Goal: Task Accomplishment & Management: Use online tool/utility

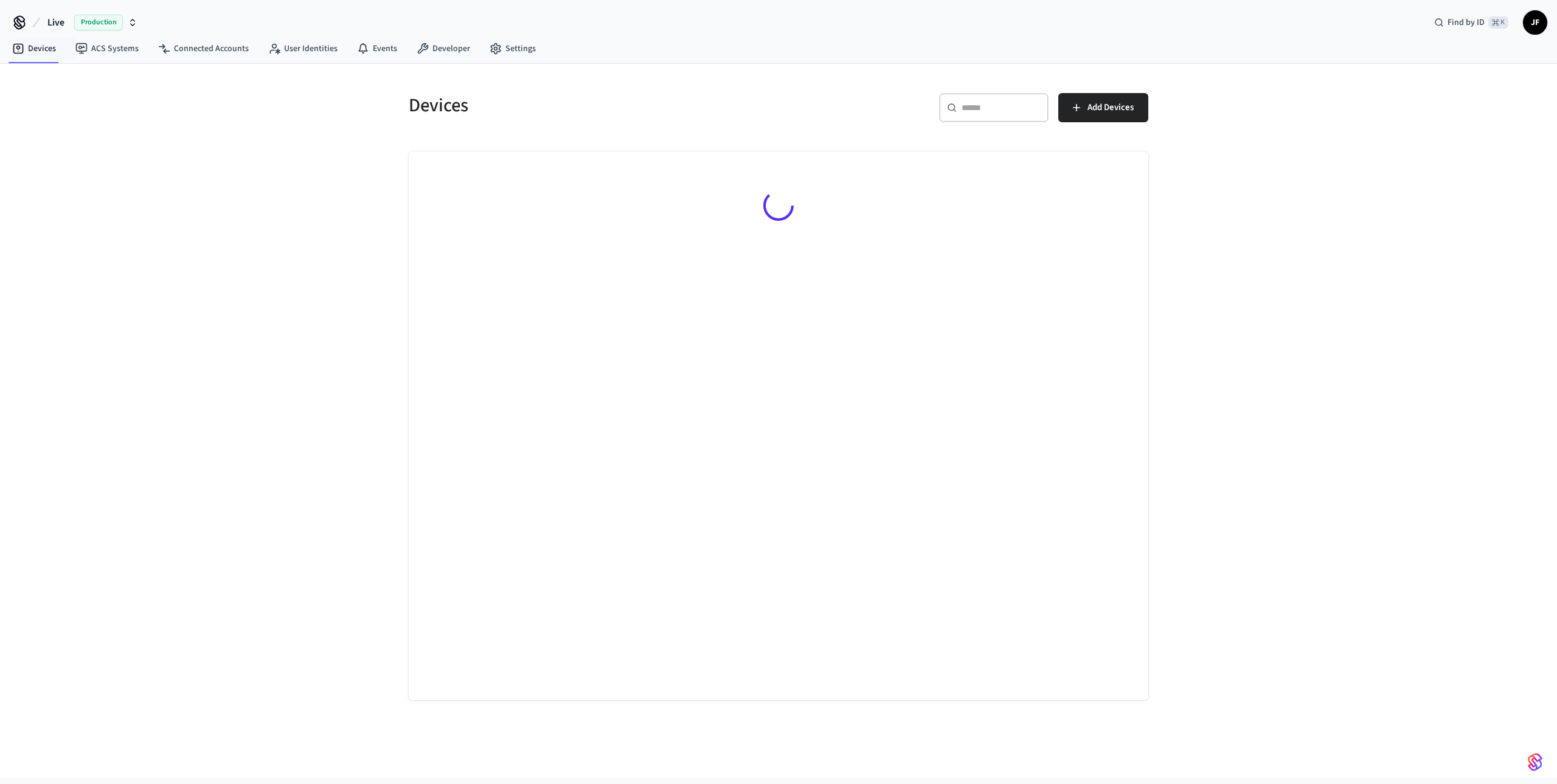
click at [29, 18] on icon at bounding box center [36, 22] width 15 height 15
click at [48, 20] on span "Live" at bounding box center [56, 22] width 17 height 15
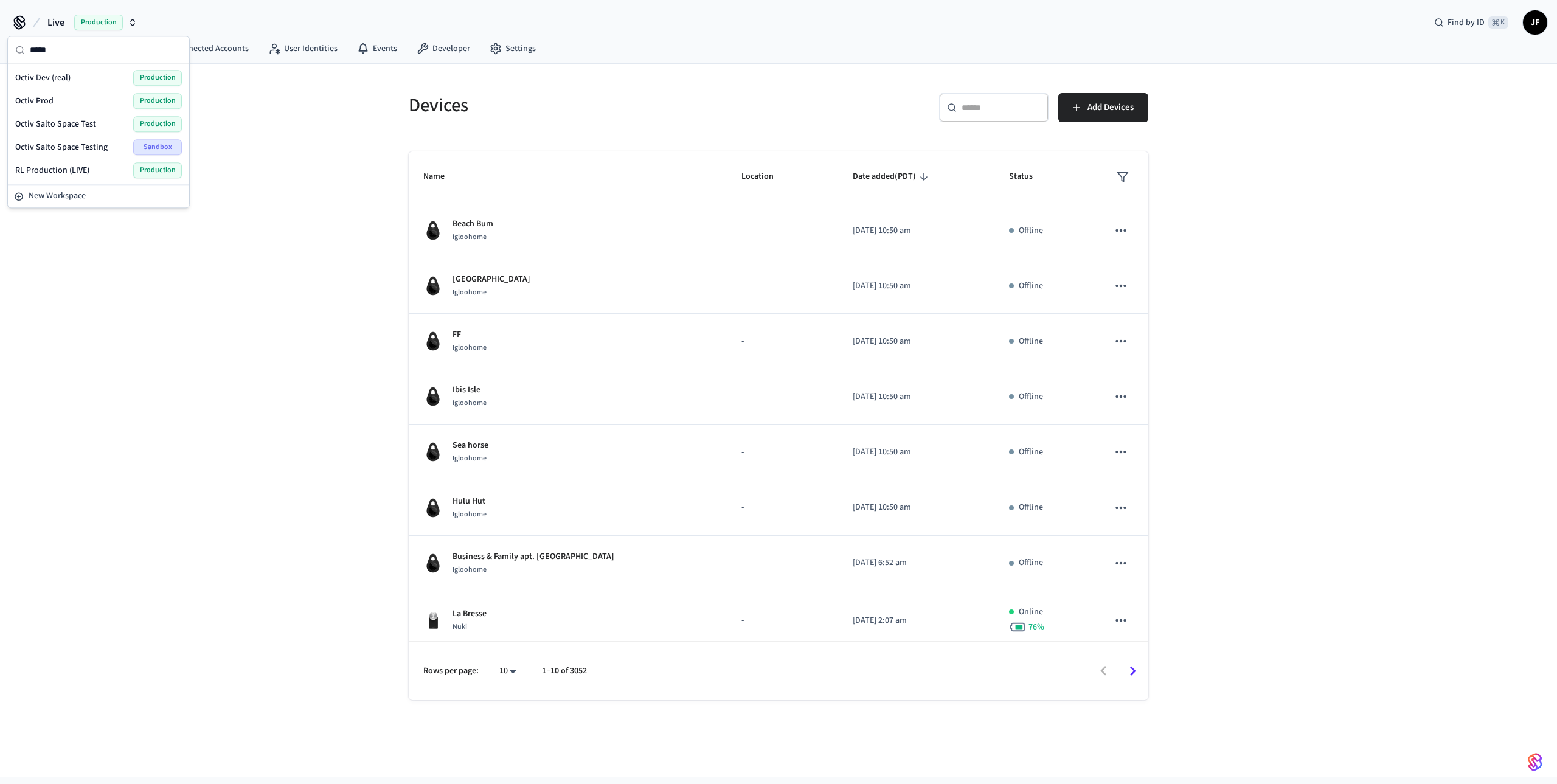
type input "*****"
click at [48, 95] on span "Octiv Prod" at bounding box center [34, 101] width 38 height 12
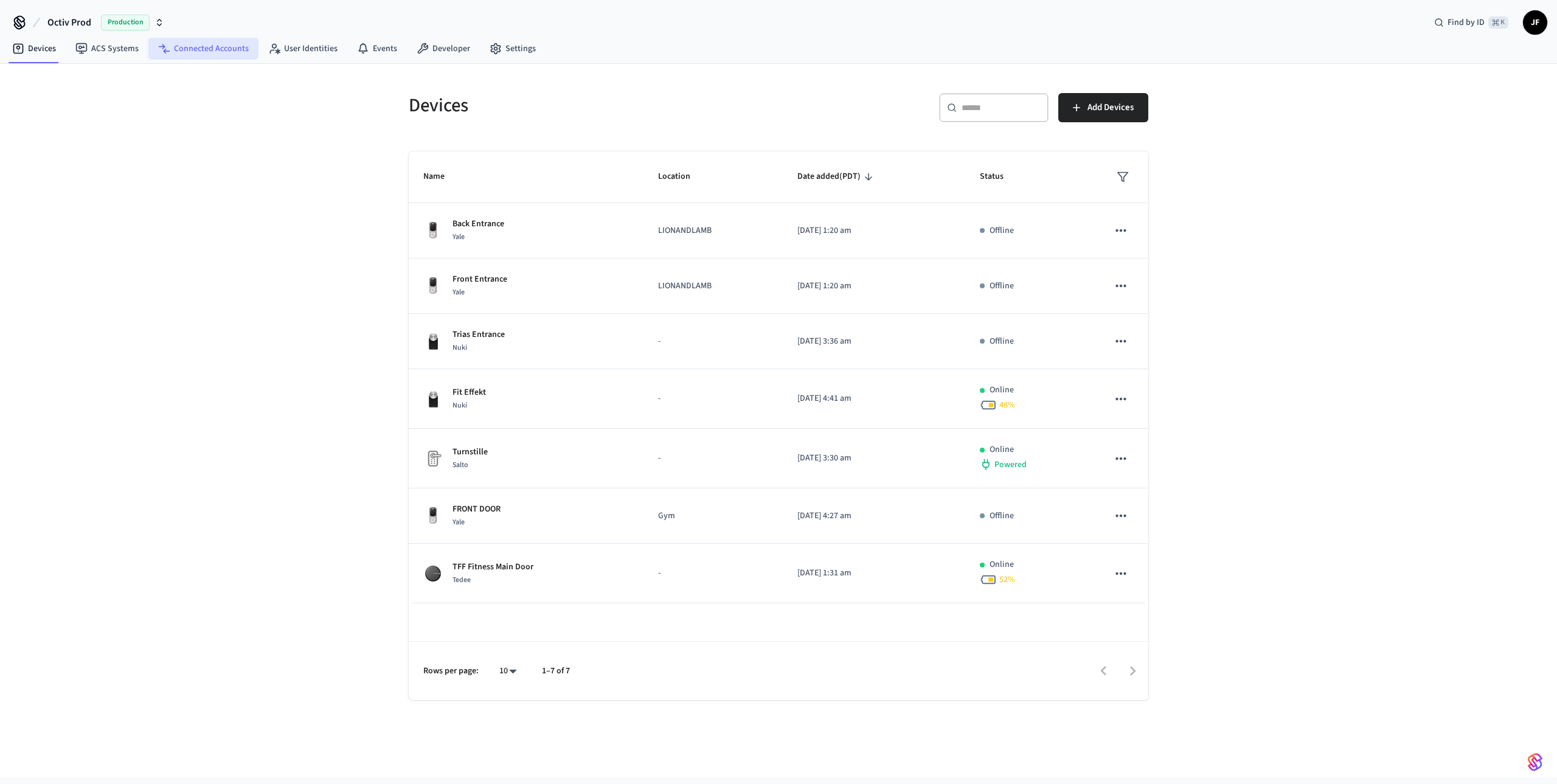
click at [216, 54] on link "Connected Accounts" at bounding box center [203, 49] width 110 height 22
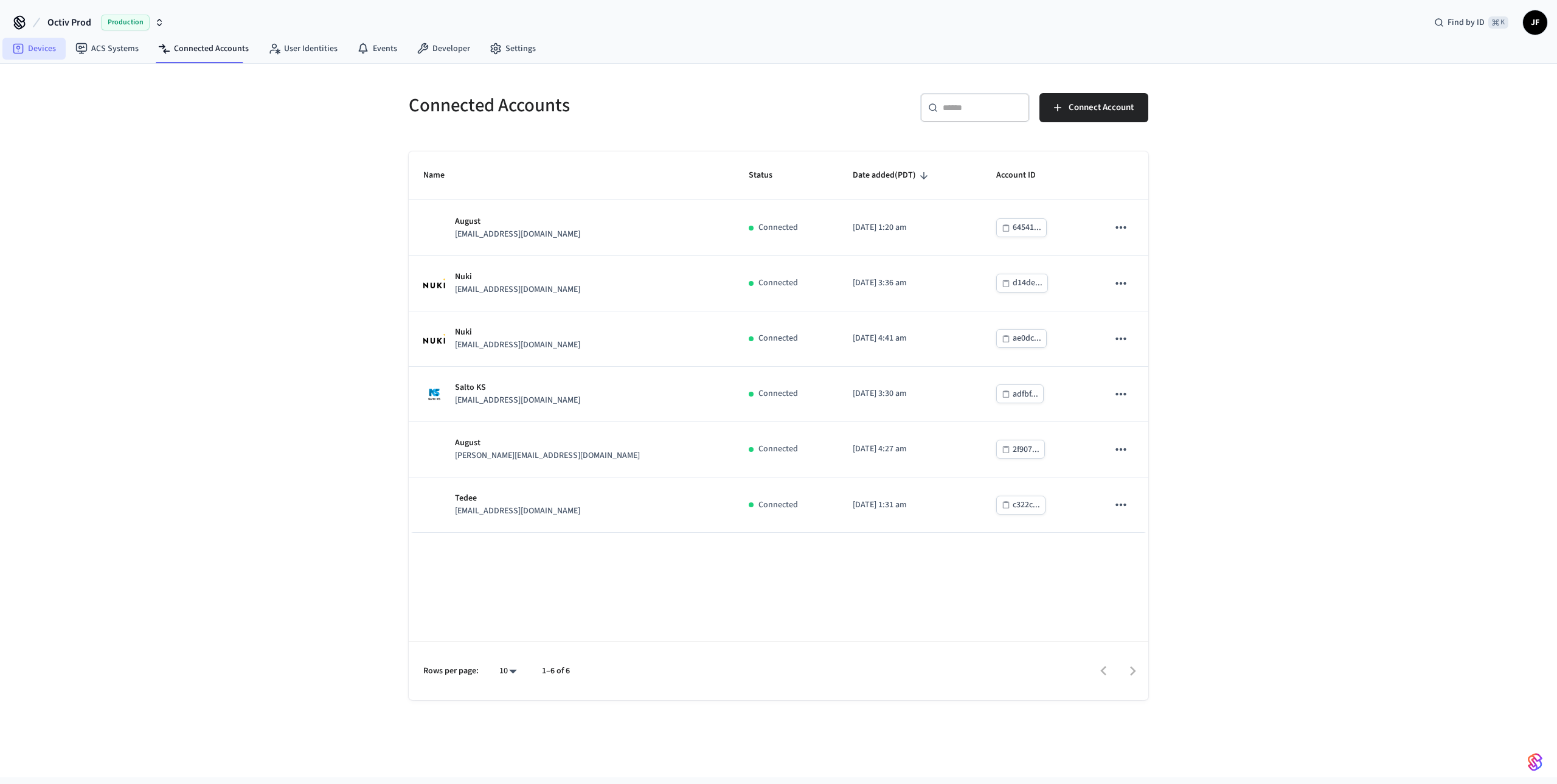
click at [24, 38] on link "Devices" at bounding box center [34, 49] width 63 height 22
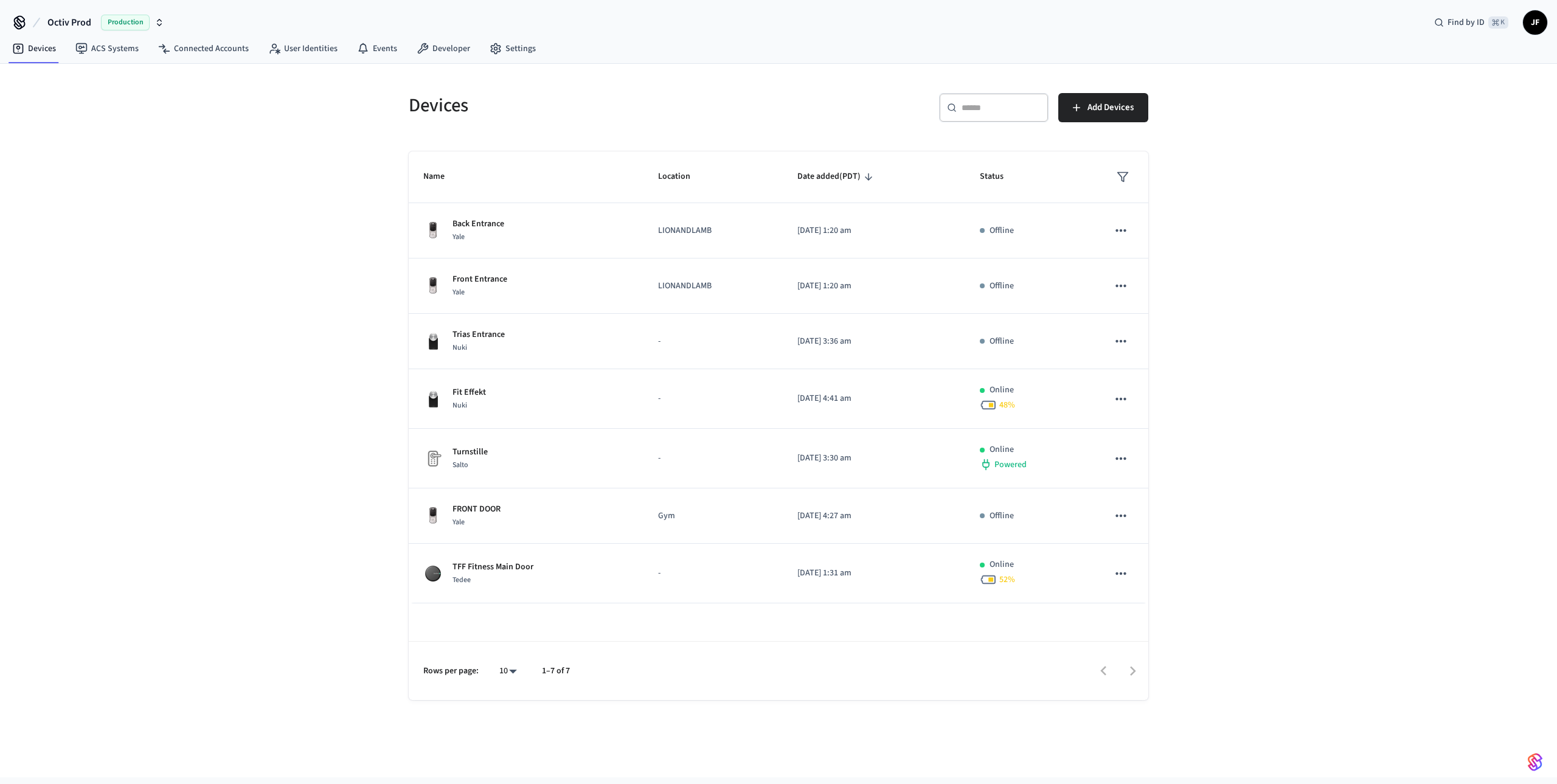
click at [62, 20] on span "Octiv Prod" at bounding box center [68, 22] width 44 height 15
type input "*"
type input "*****"
click at [56, 67] on div "Gymdesk - Production Production" at bounding box center [98, 78] width 176 height 23
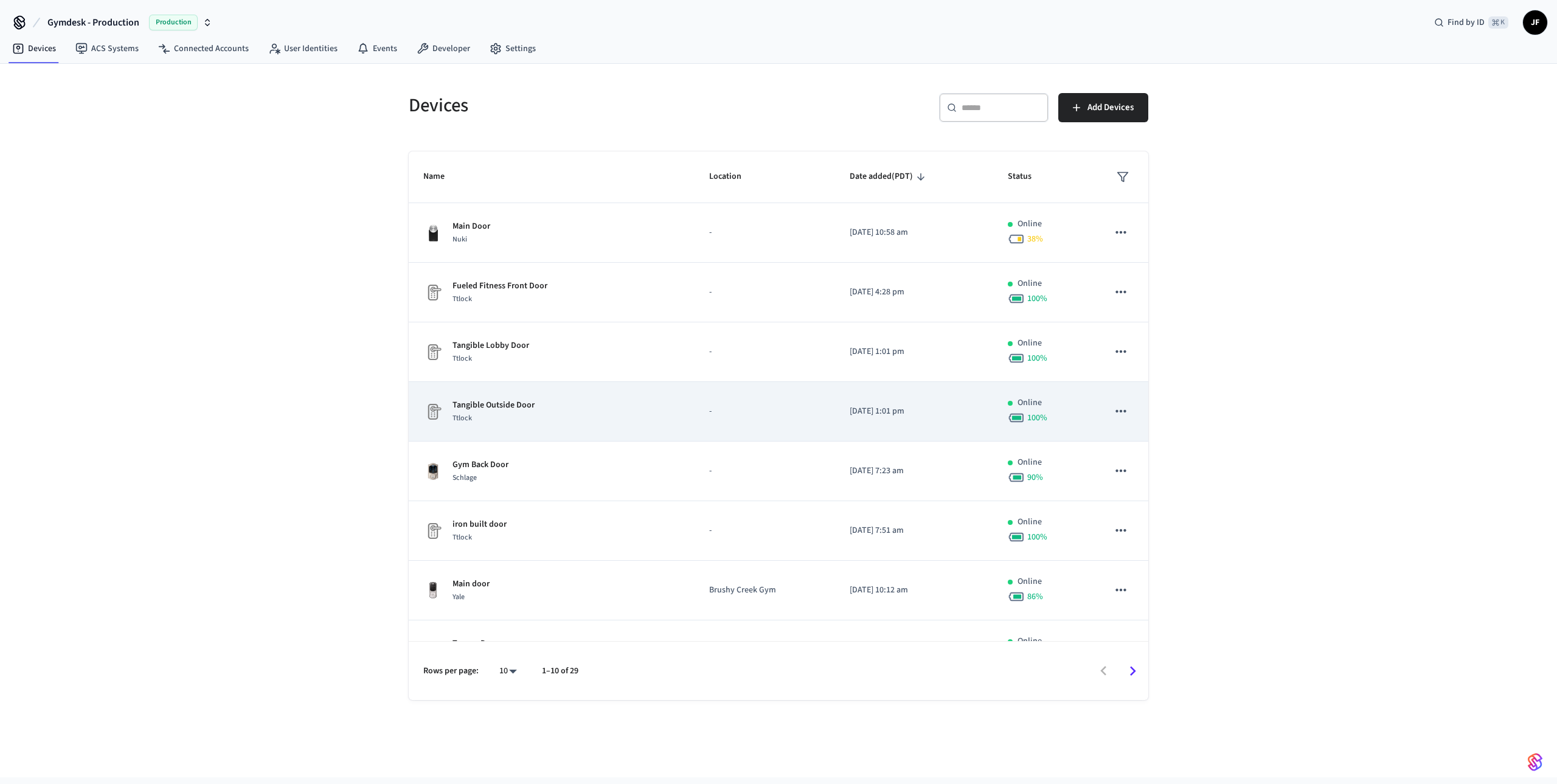
scroll to position [155, 0]
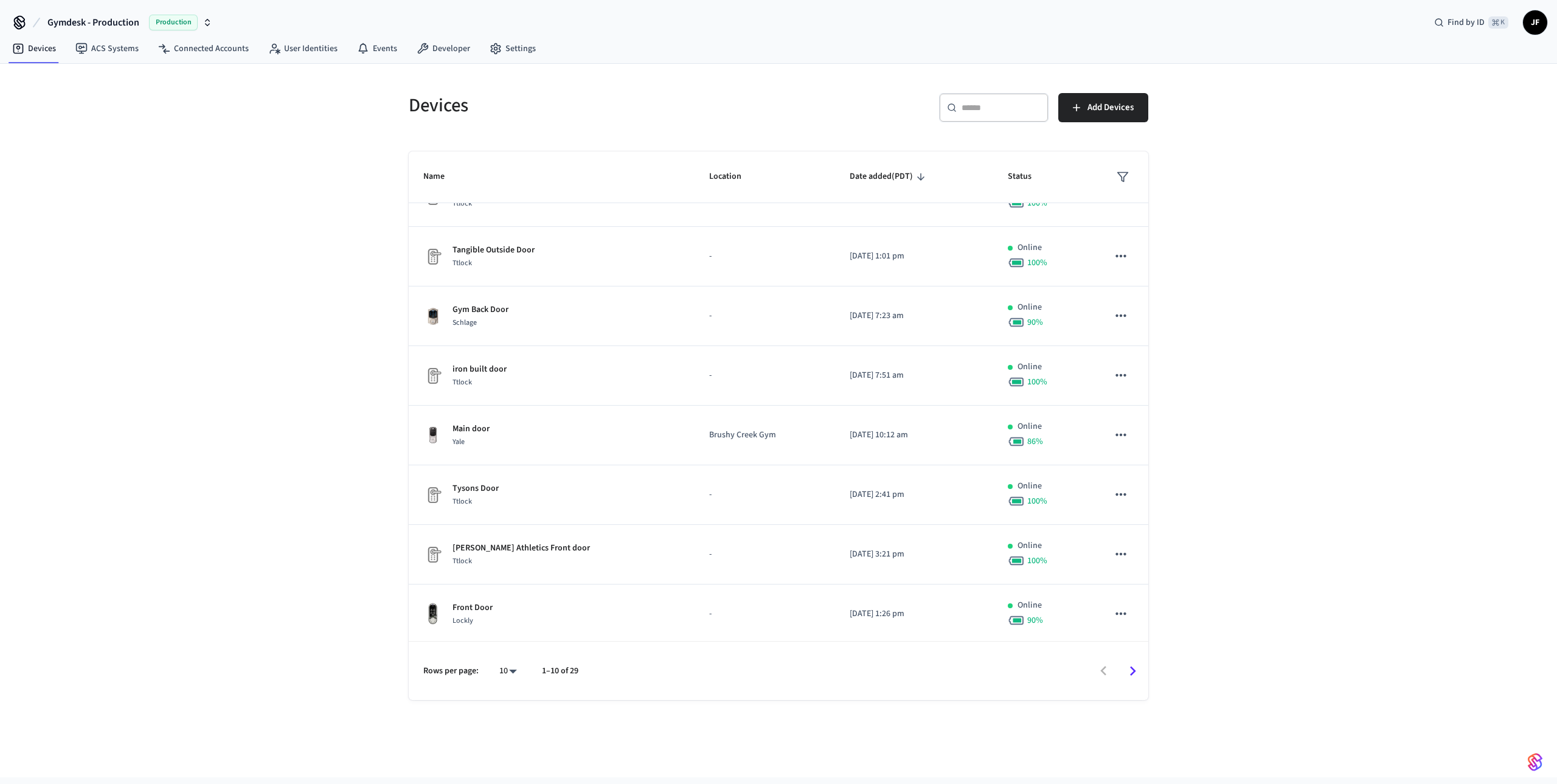
click at [504, 674] on body "Gymdesk - Production Production Find by ID ⌘ K JF Devices ACS Systems Connected…" at bounding box center [778, 407] width 1557 height 814
click at [517, 715] on li "100" at bounding box center [504, 716] width 32 height 32
type input "***"
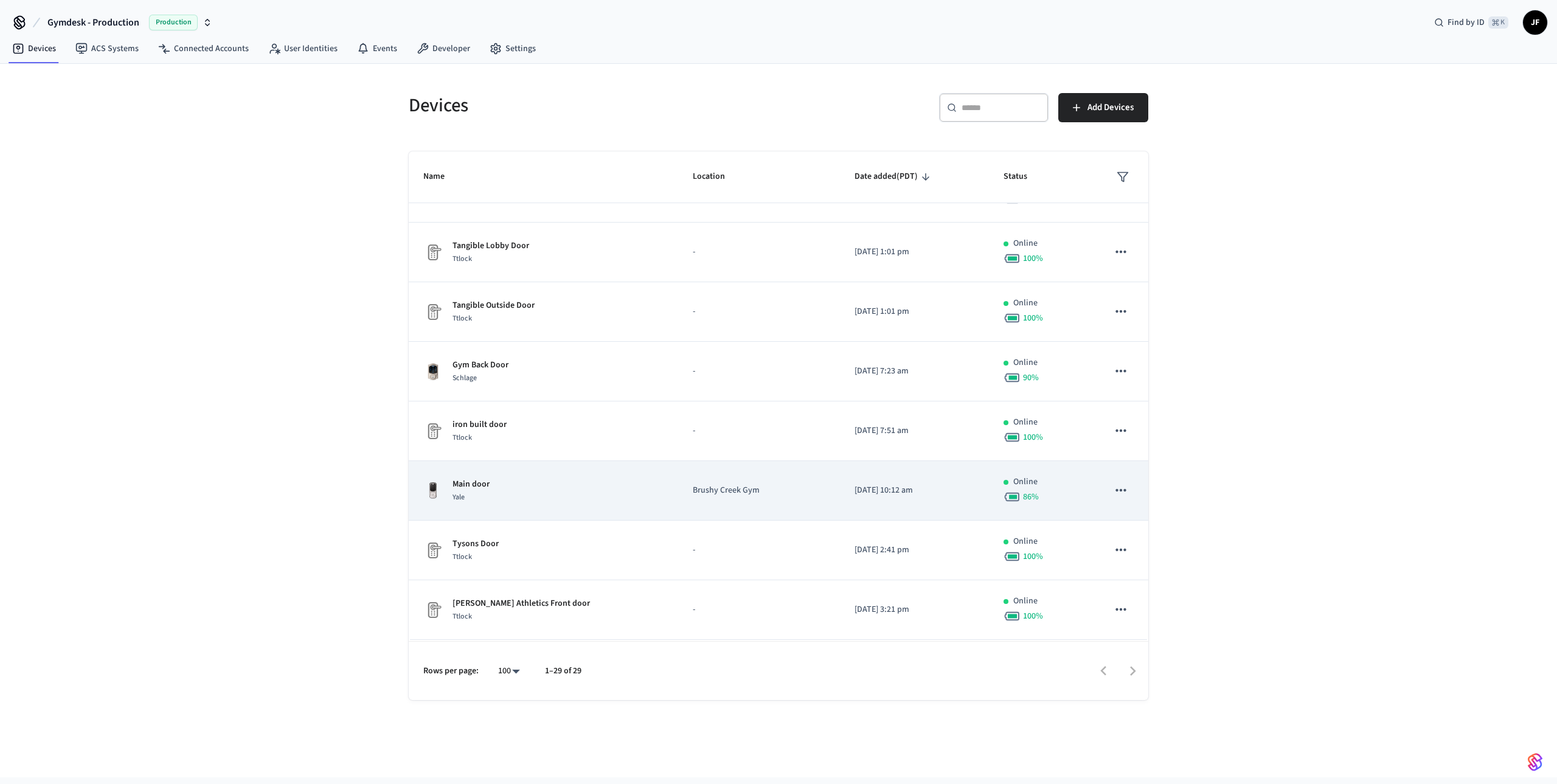
scroll to position [0, 0]
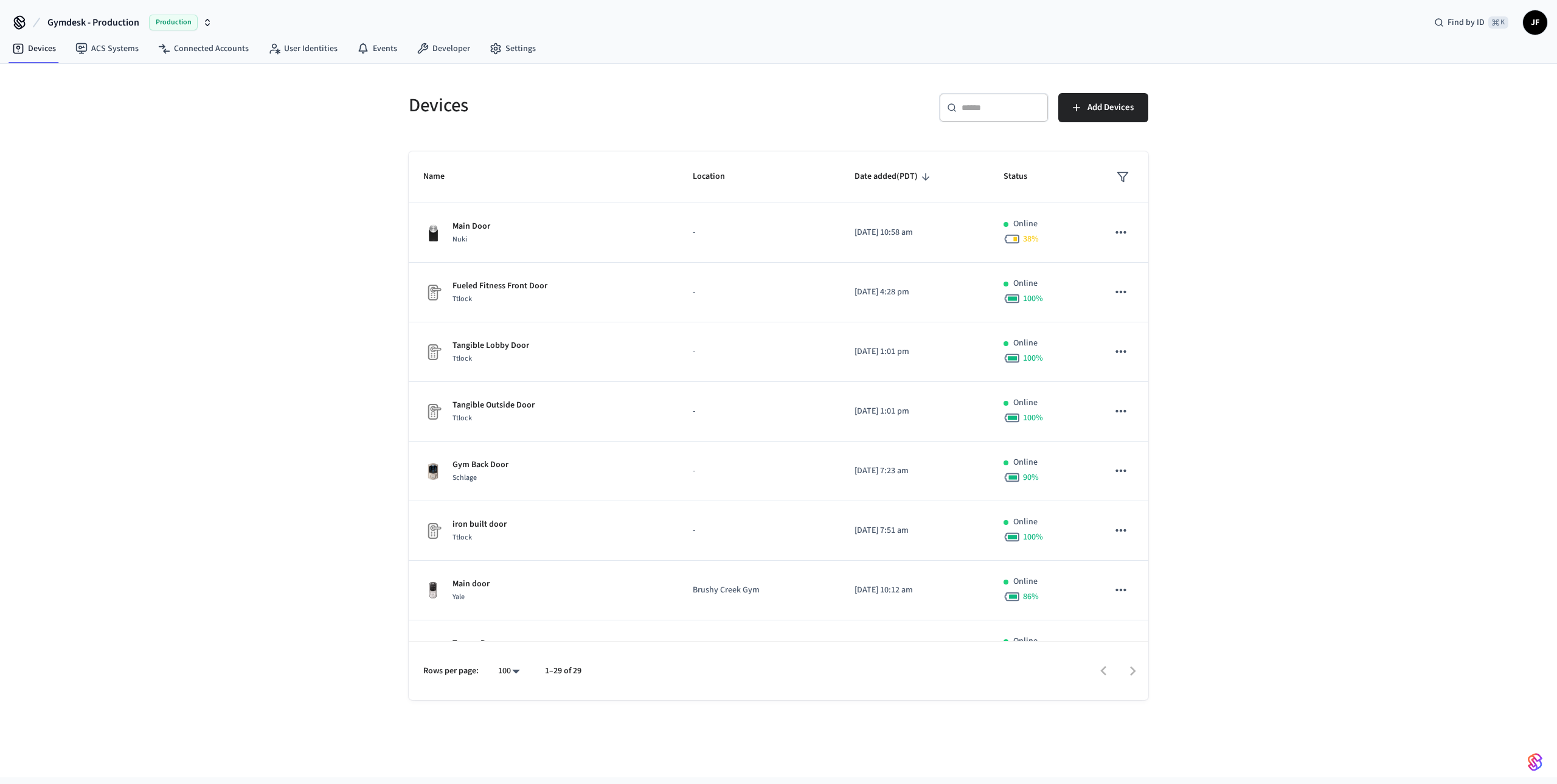
click at [807, 112] on div "​ ​ Add Devices" at bounding box center [967, 113] width 363 height 39
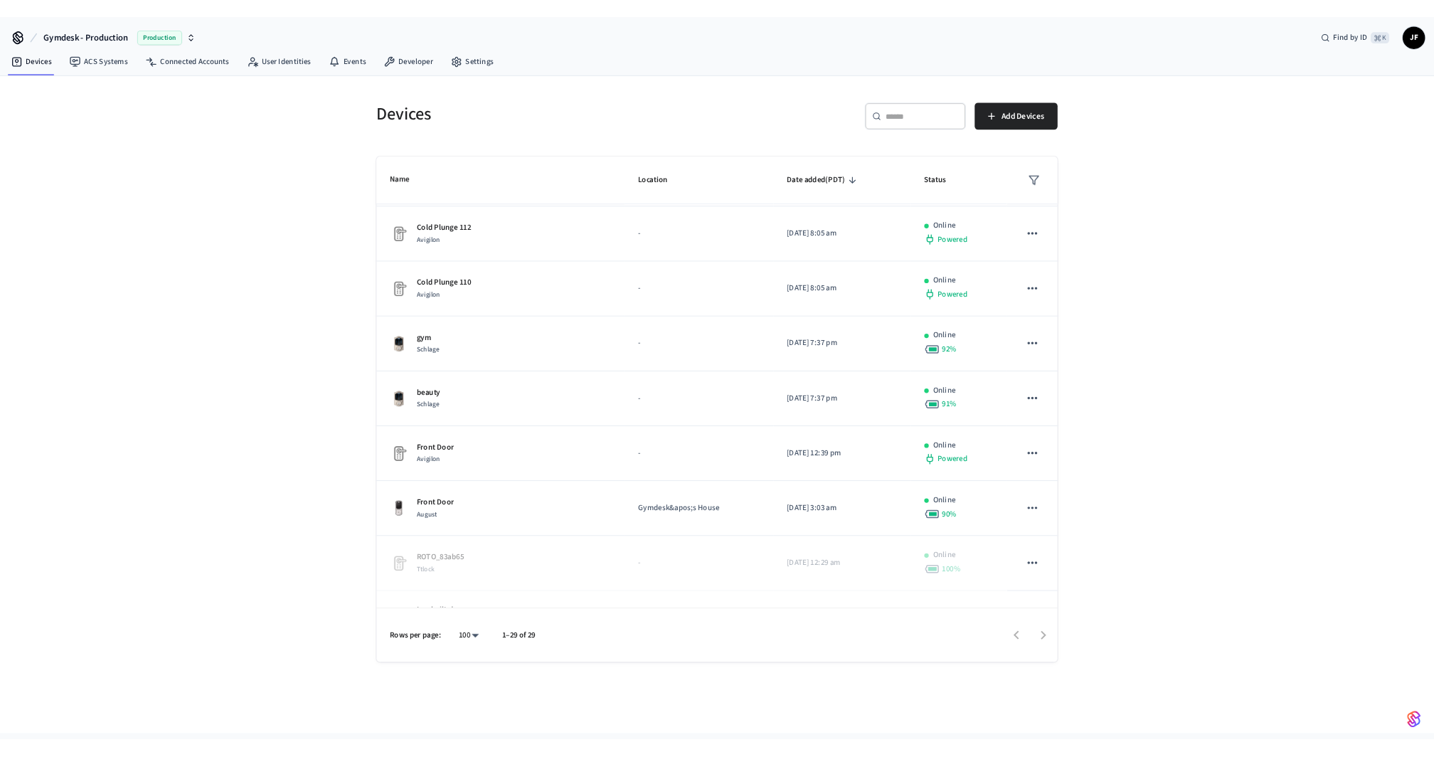
scroll to position [974, 0]
